Goal: Task Accomplishment & Management: Manage account settings

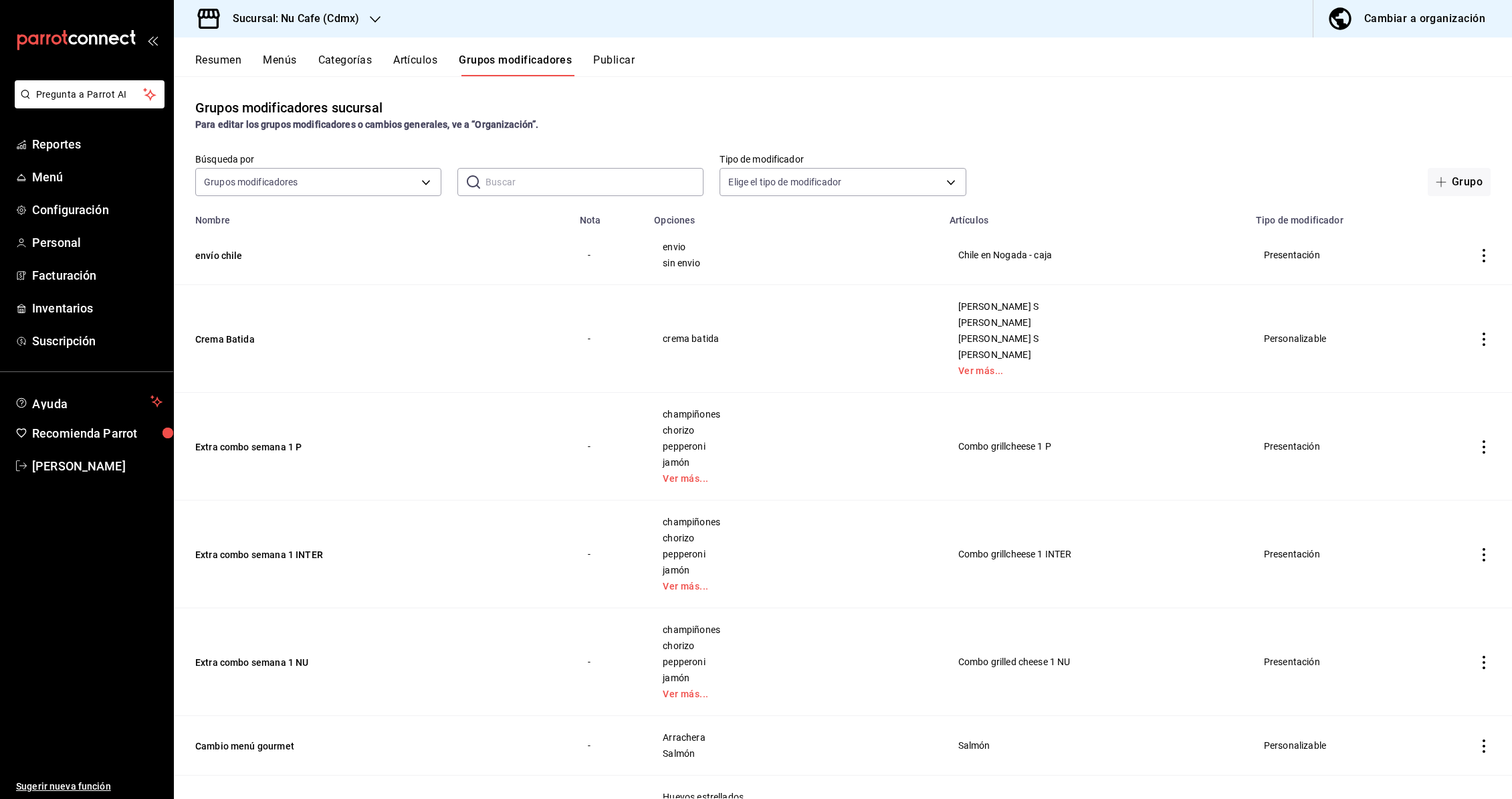
scroll to position [1054, 0]
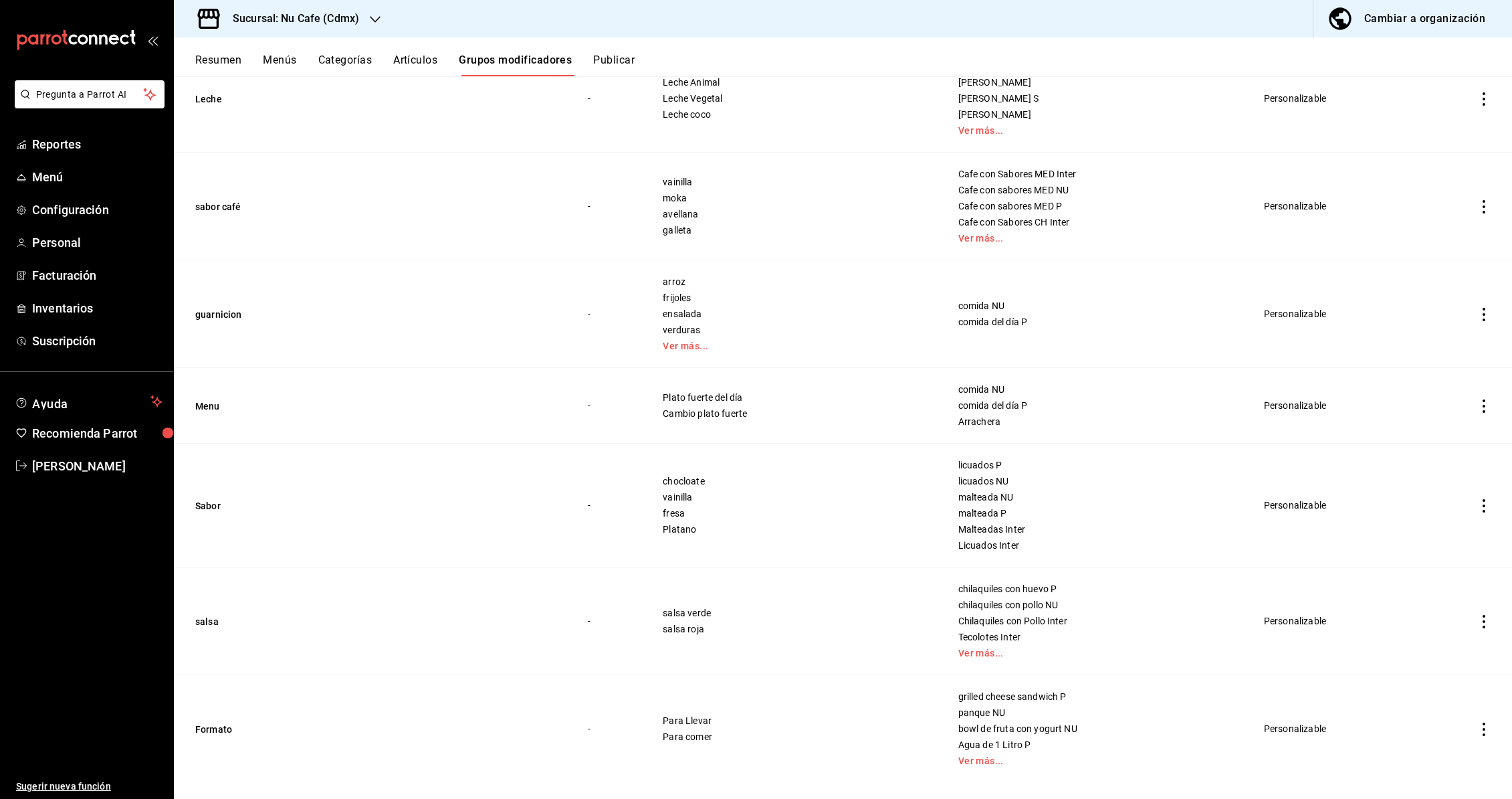
click at [333, 60] on button "Categorías" at bounding box center [345, 64] width 54 height 23
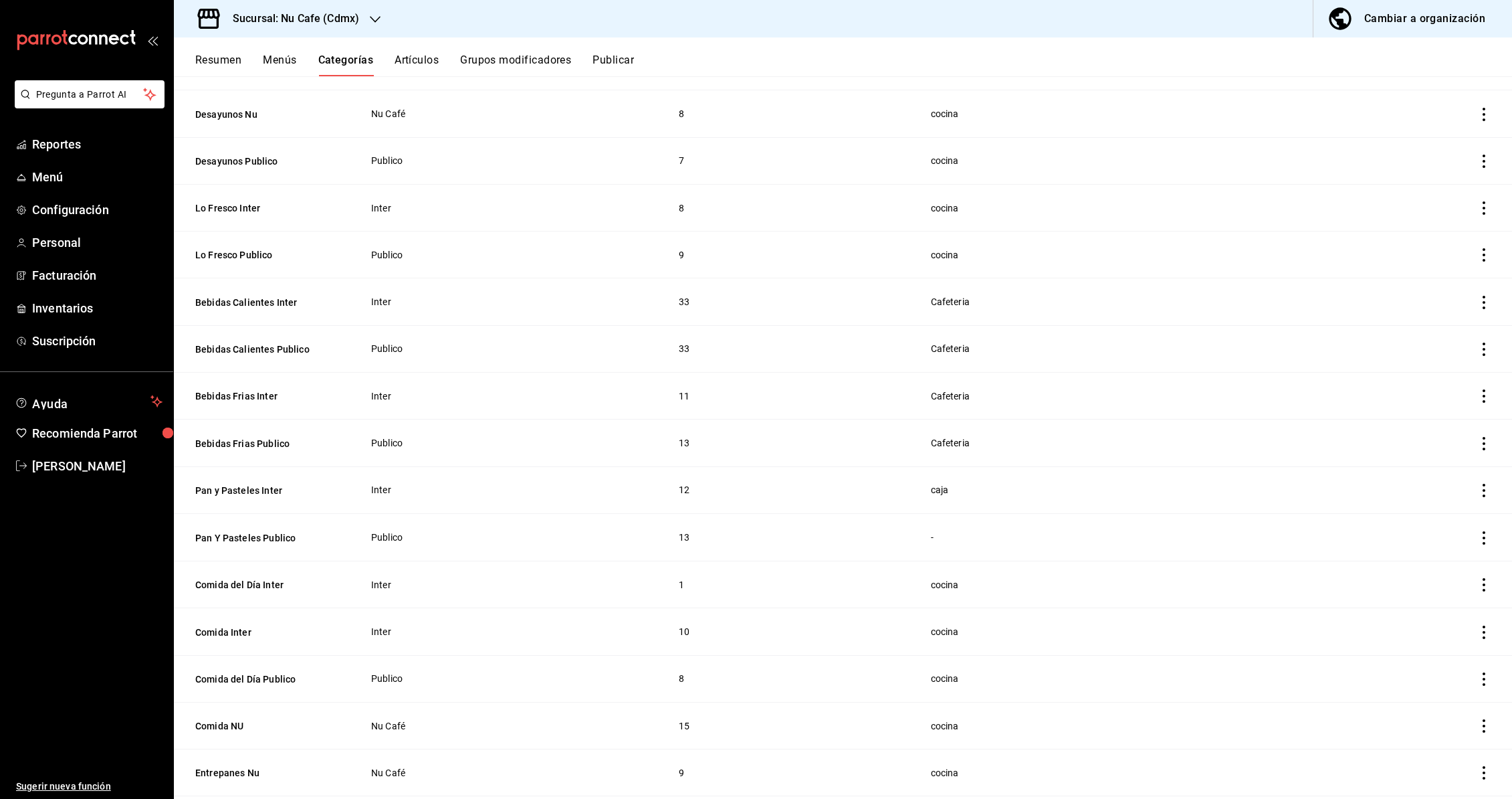
scroll to position [220, 0]
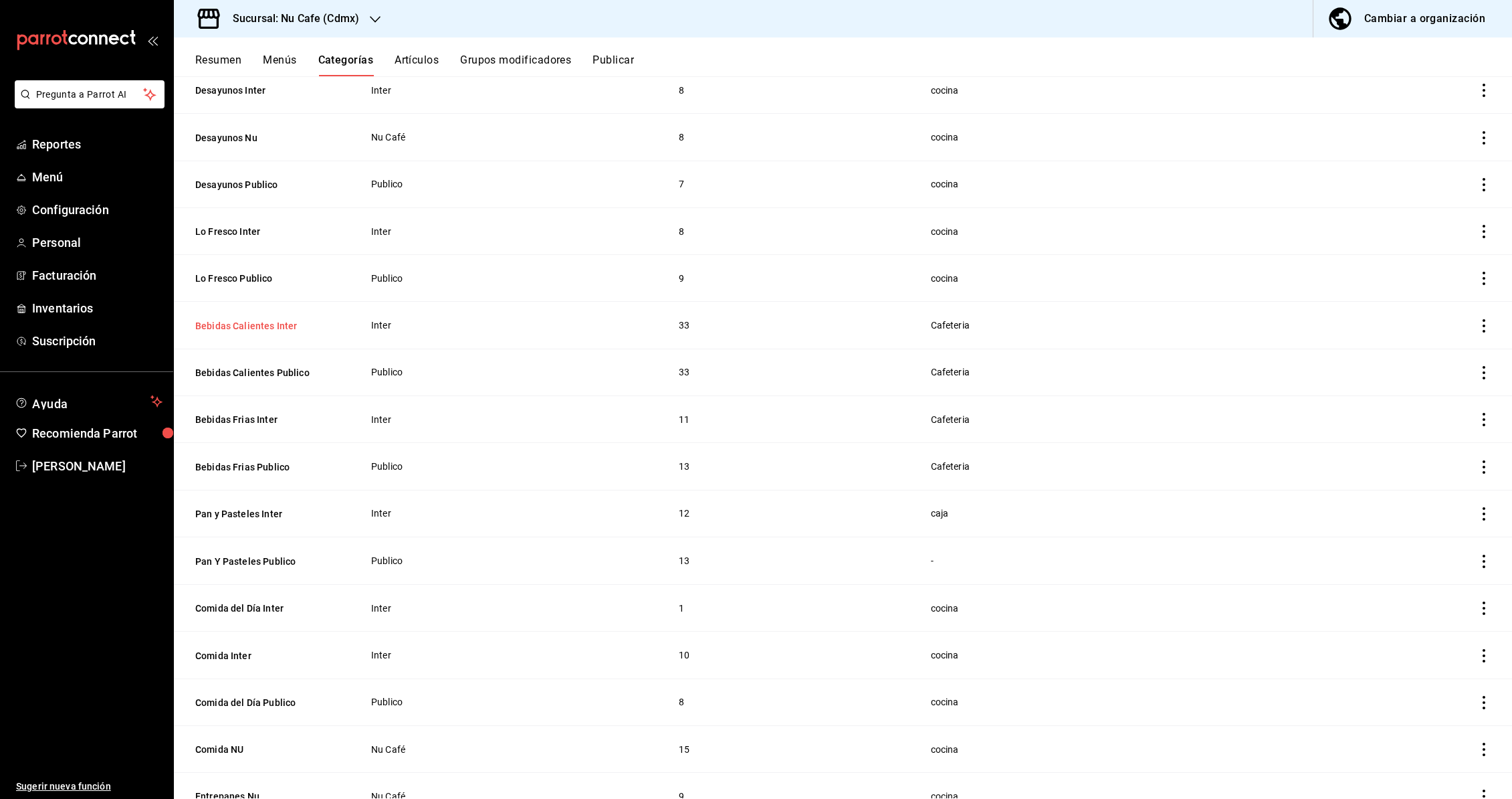
click at [241, 322] on button "Bebidas Calientes Inter" at bounding box center [262, 325] width 134 height 13
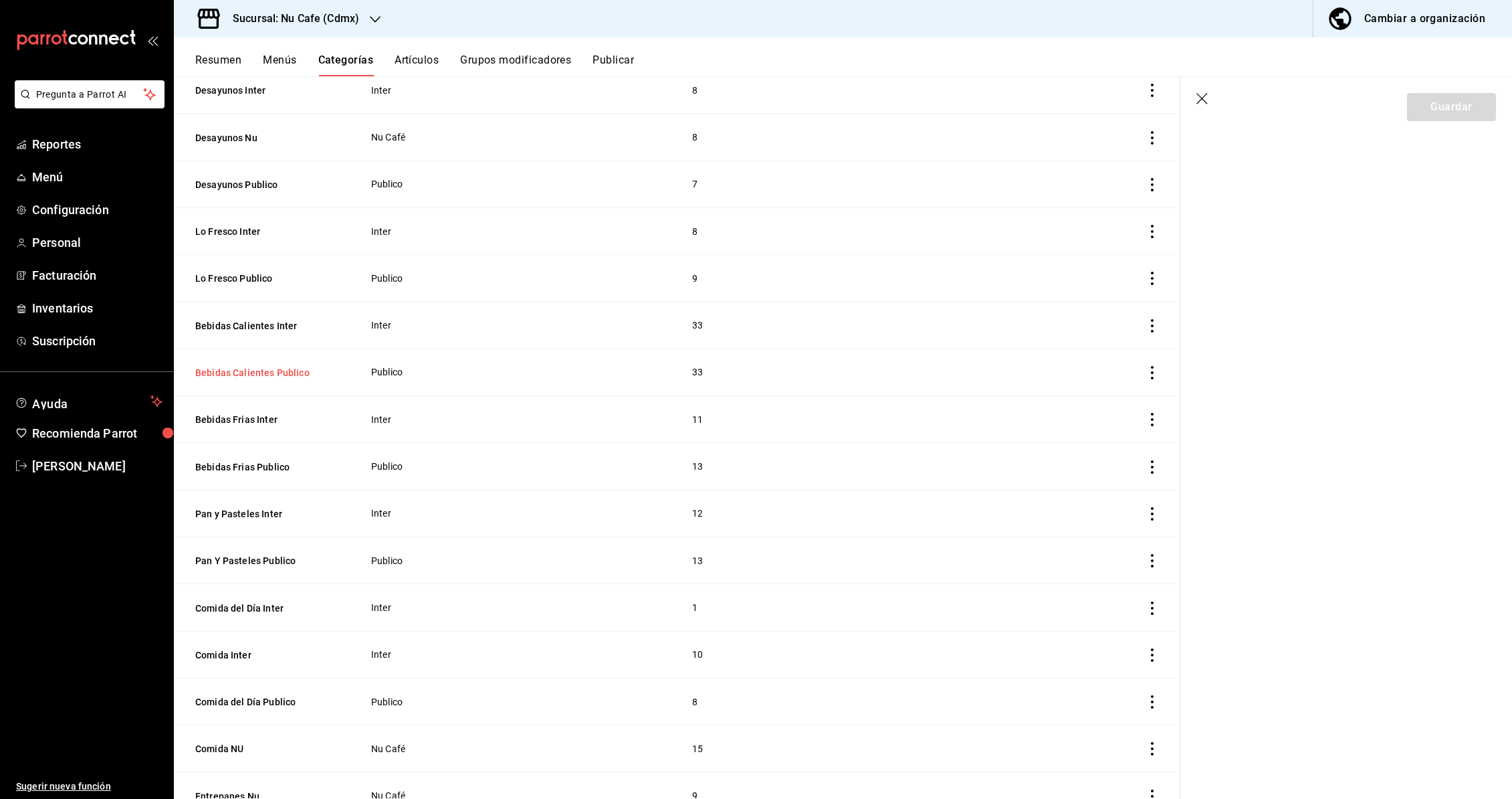
click at [233, 373] on button "Bebidas Calientes Publico" at bounding box center [262, 372] width 134 height 13
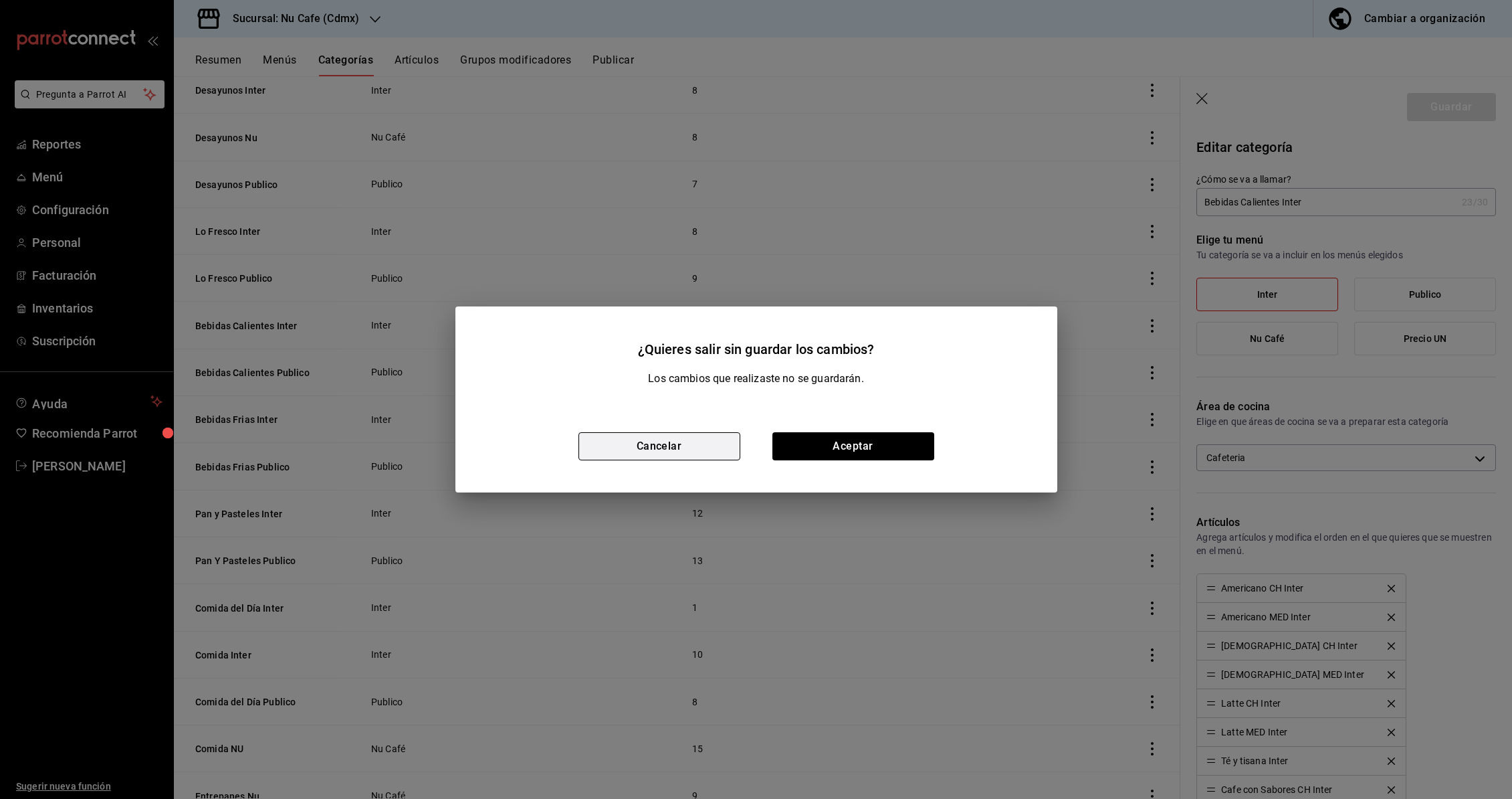
click at [654, 451] on button "Cancelar" at bounding box center [659, 446] width 162 height 28
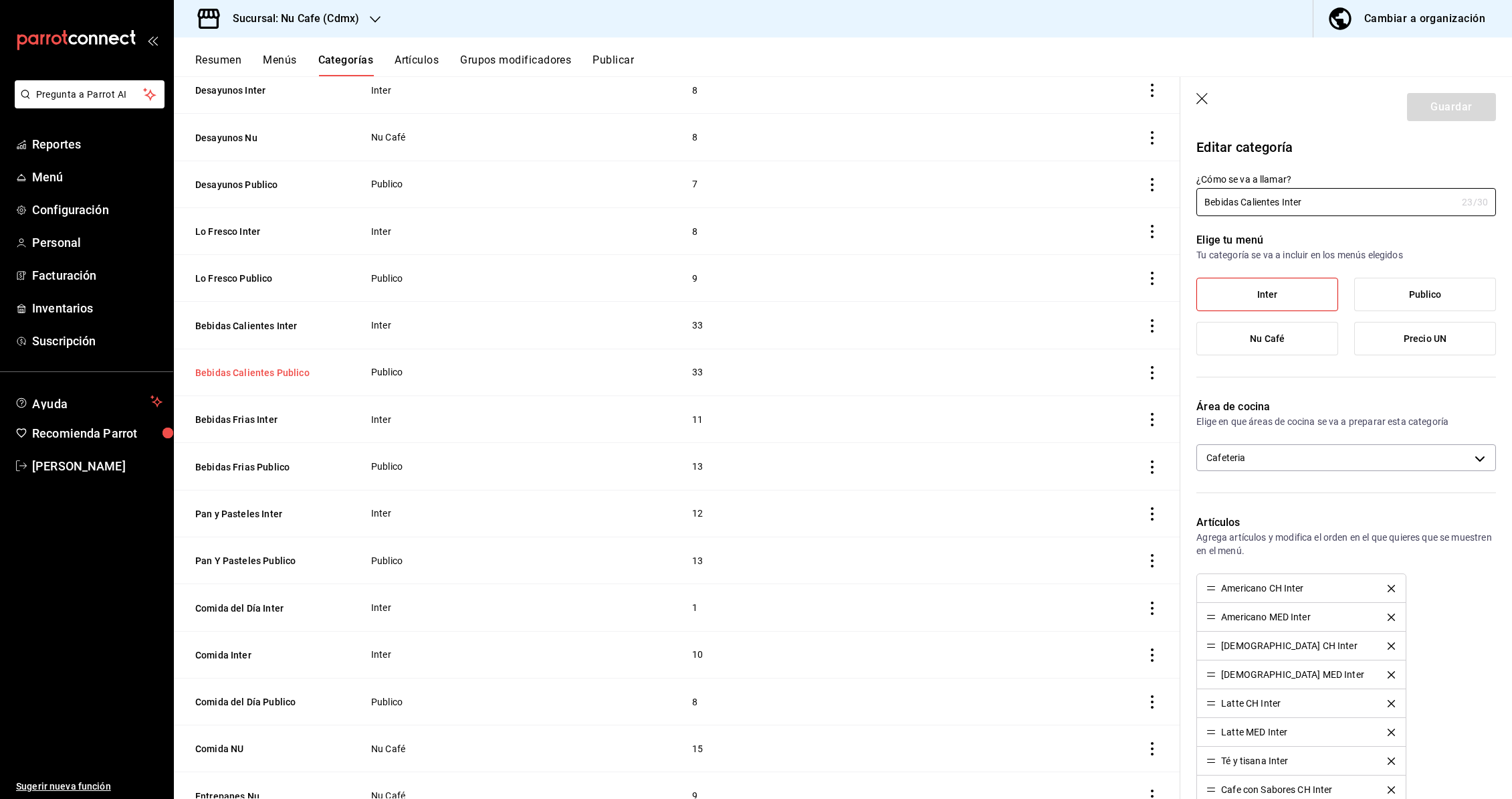
click at [271, 375] on button "Bebidas Calientes Publico" at bounding box center [262, 372] width 134 height 13
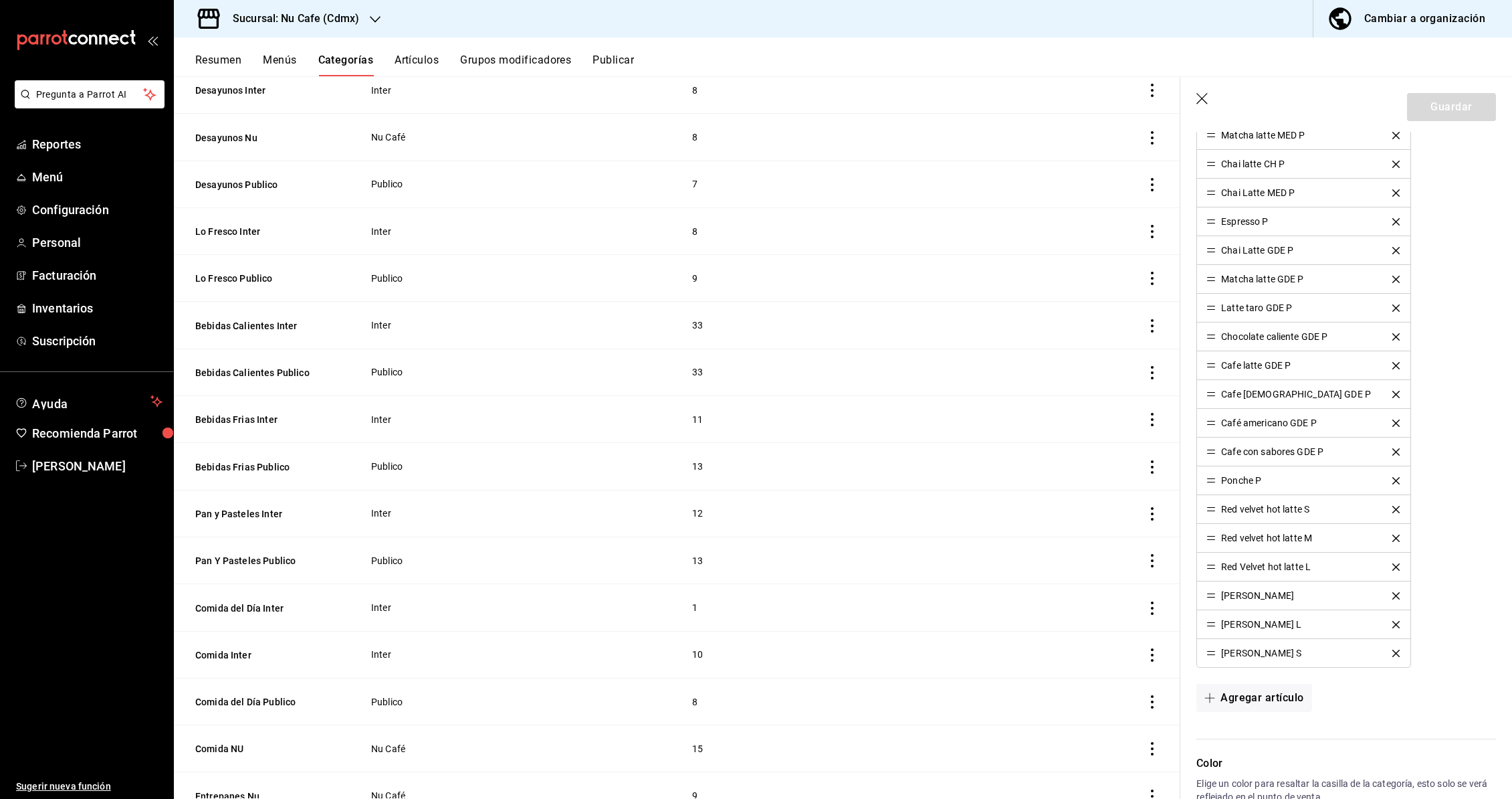
scroll to position [858, 0]
click at [263, 331] on button "Bebidas Calientes Inter" at bounding box center [262, 325] width 134 height 13
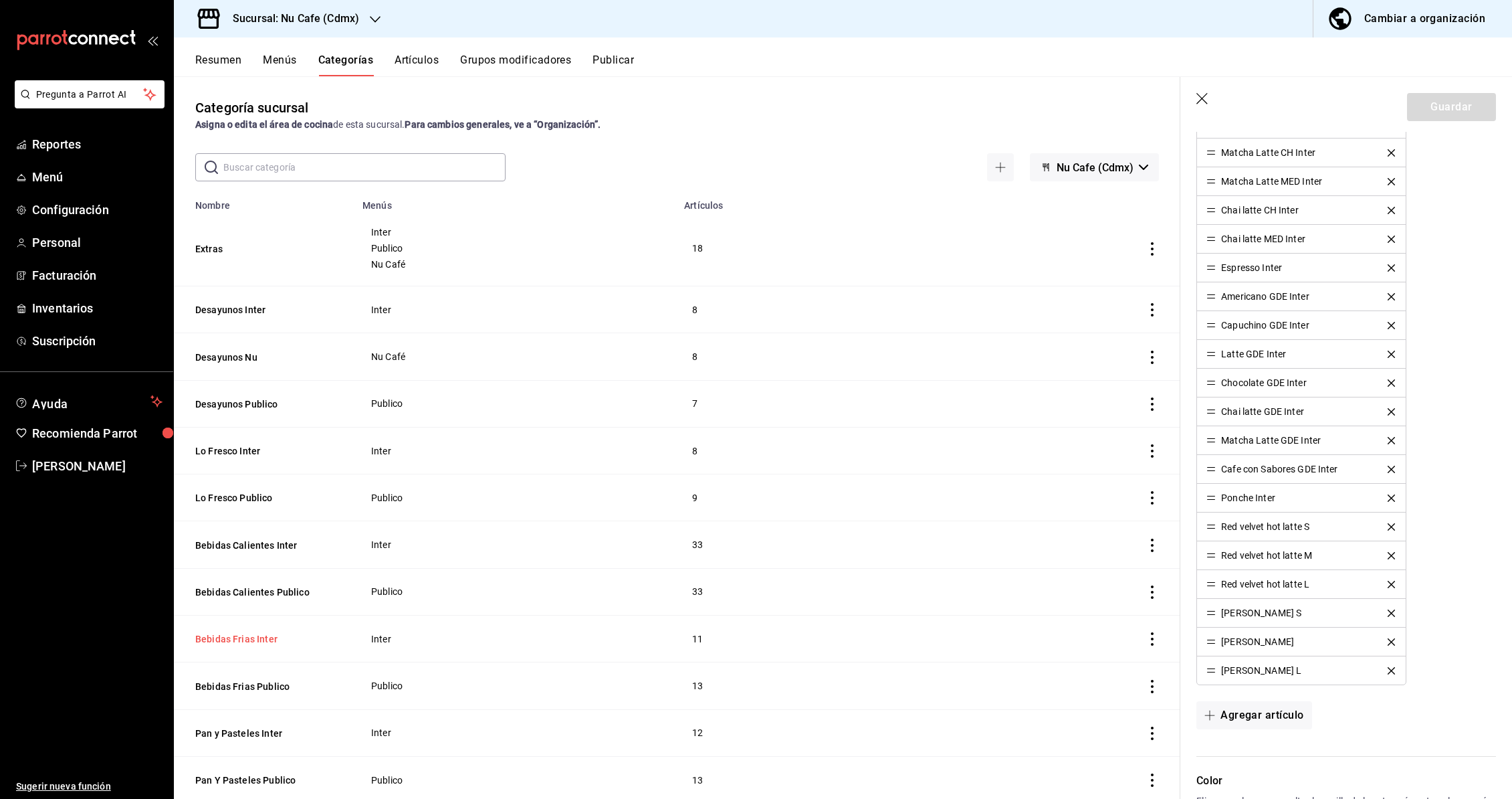
click at [240, 638] on button "Bebidas Frias Inter" at bounding box center [262, 639] width 134 height 13
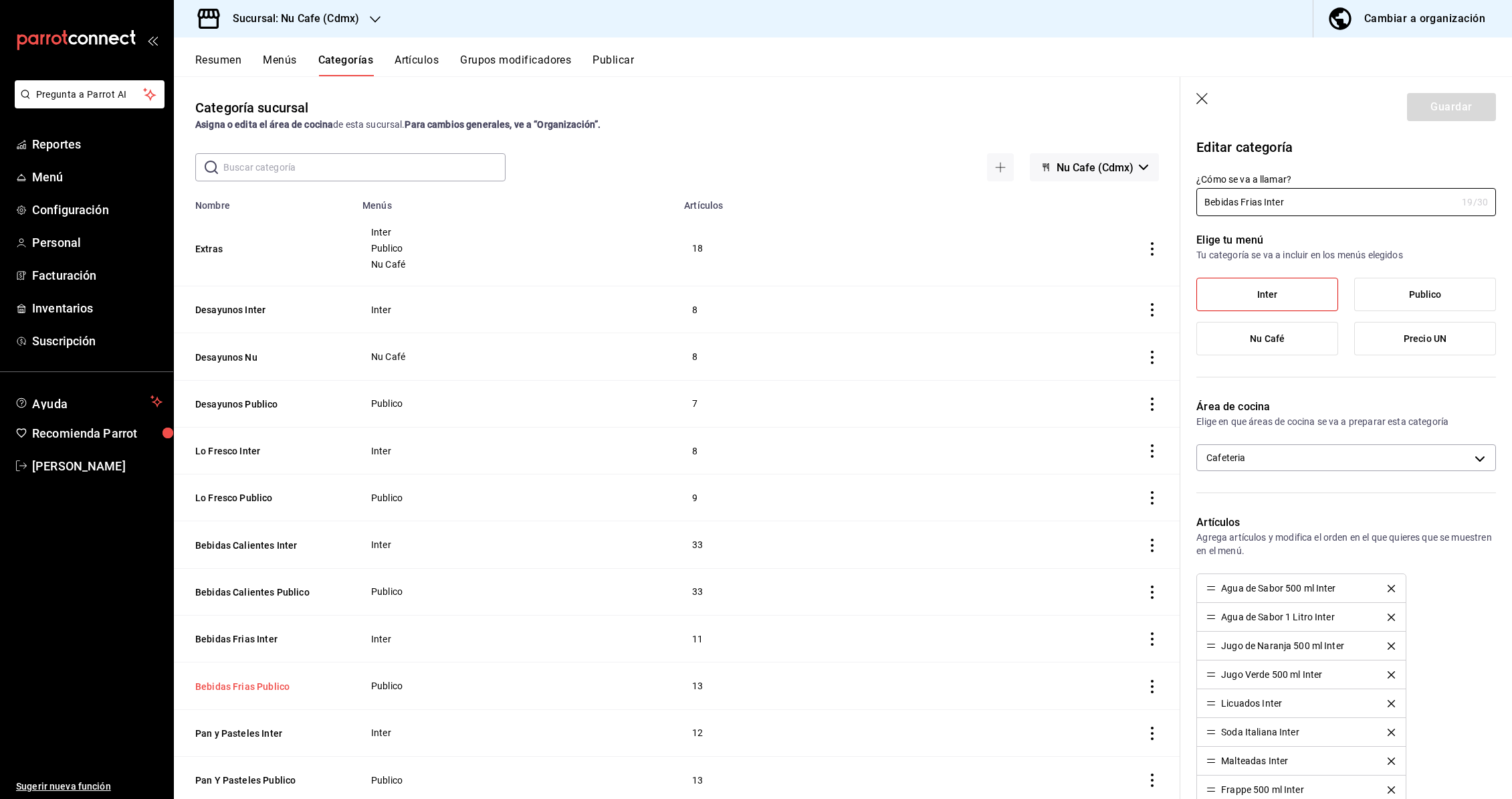
click at [253, 690] on button "Bebidas Frias Publico" at bounding box center [262, 686] width 134 height 13
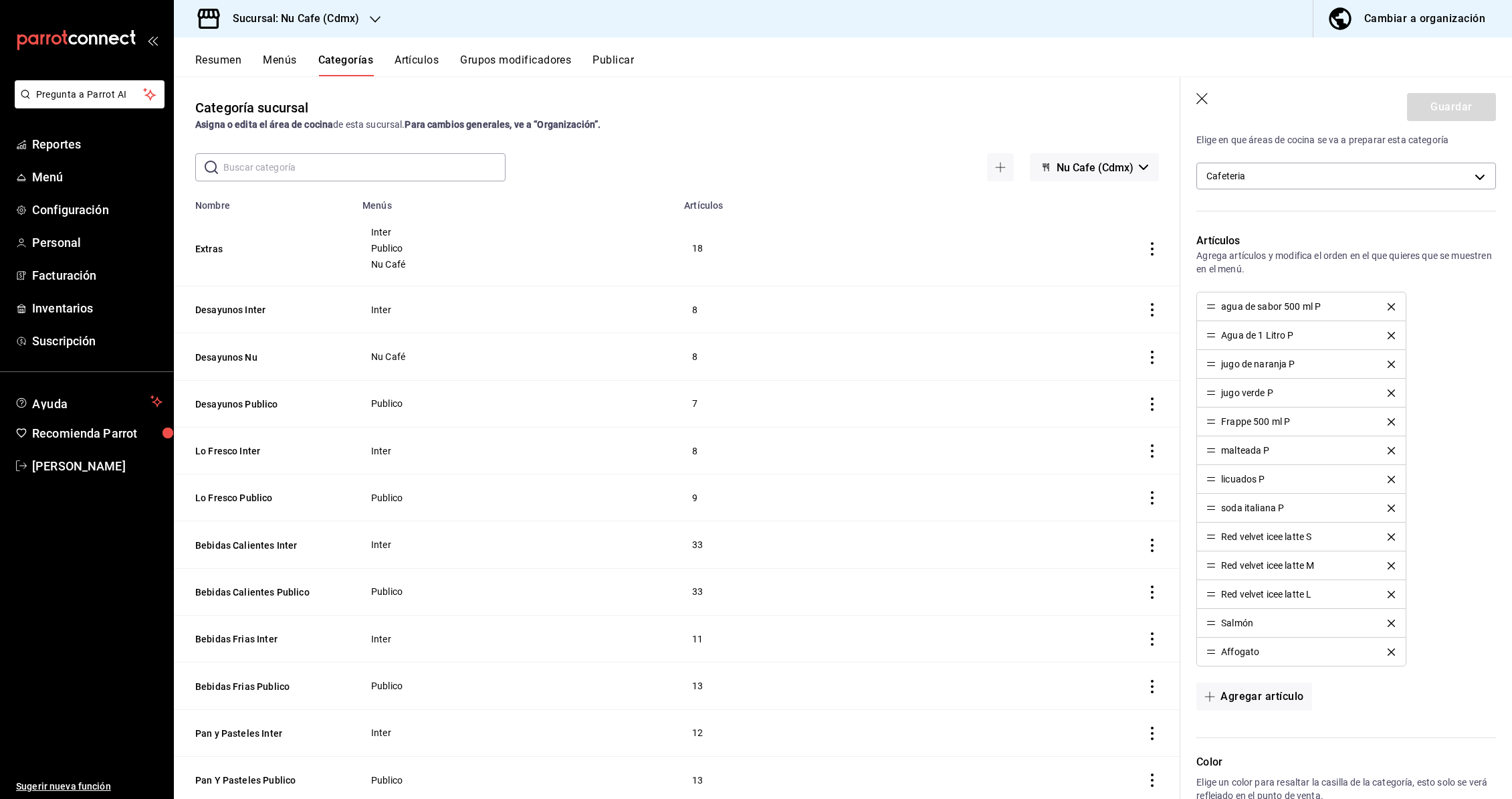
scroll to position [290, 0]
